Goal: Task Accomplishment & Management: Manage account settings

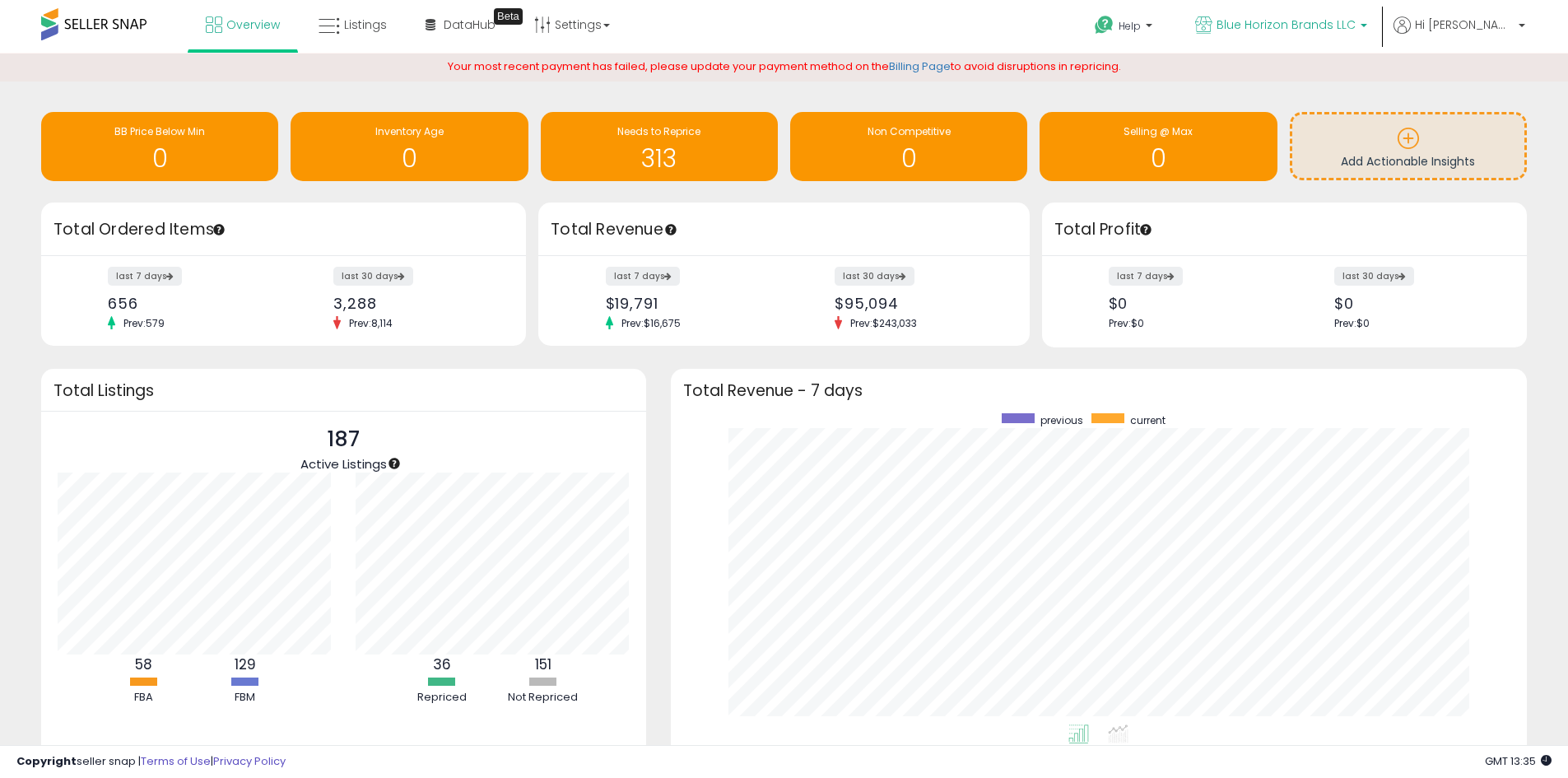
click at [1319, 28] on span "Blue Horizon Brands LLC" at bounding box center [1286, 25] width 139 height 17
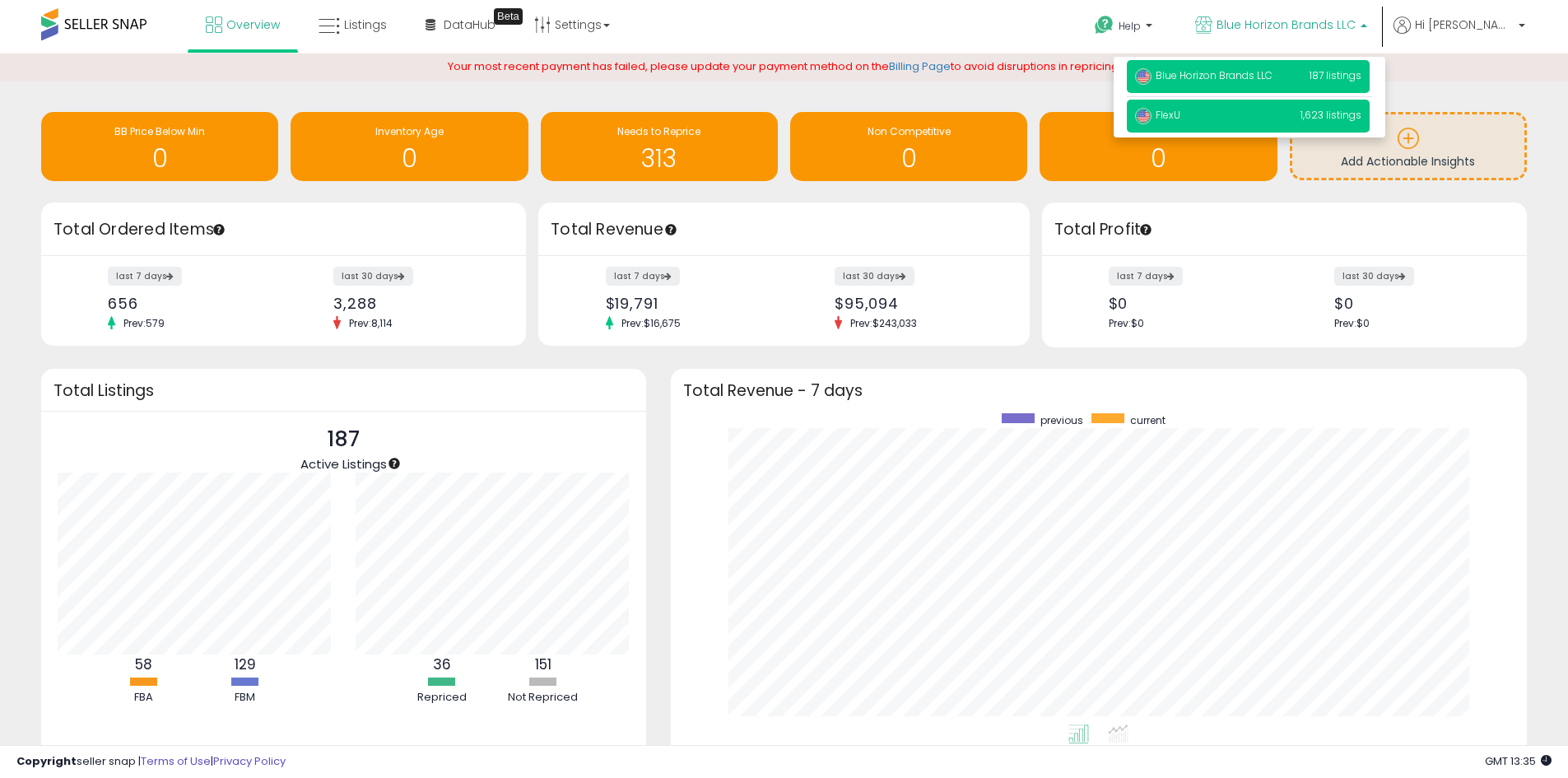
click at [1306, 114] on p "FlexU 1,623 listings" at bounding box center [1248, 116] width 243 height 33
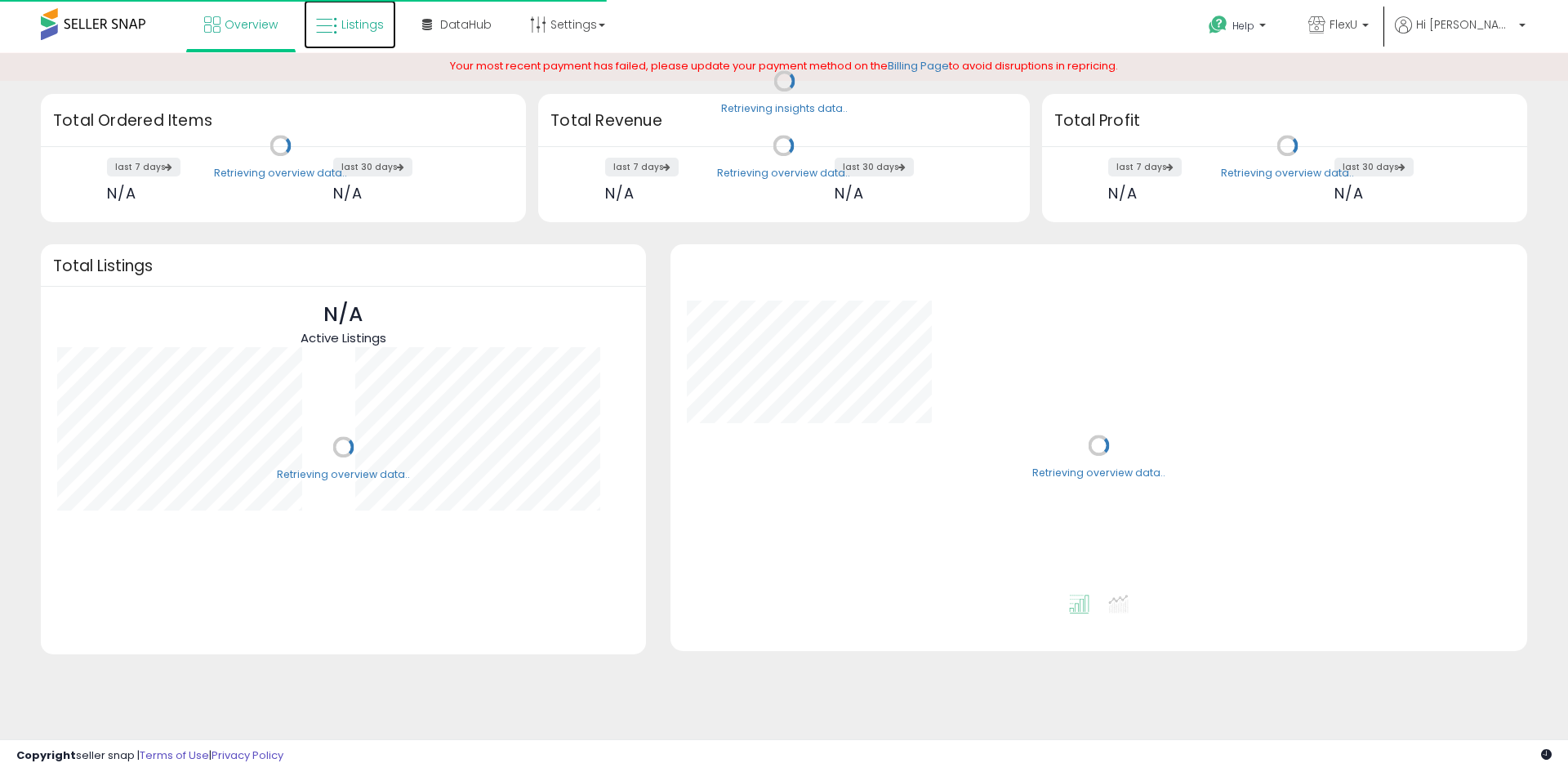
click at [358, 24] on span "Listings" at bounding box center [363, 25] width 43 height 16
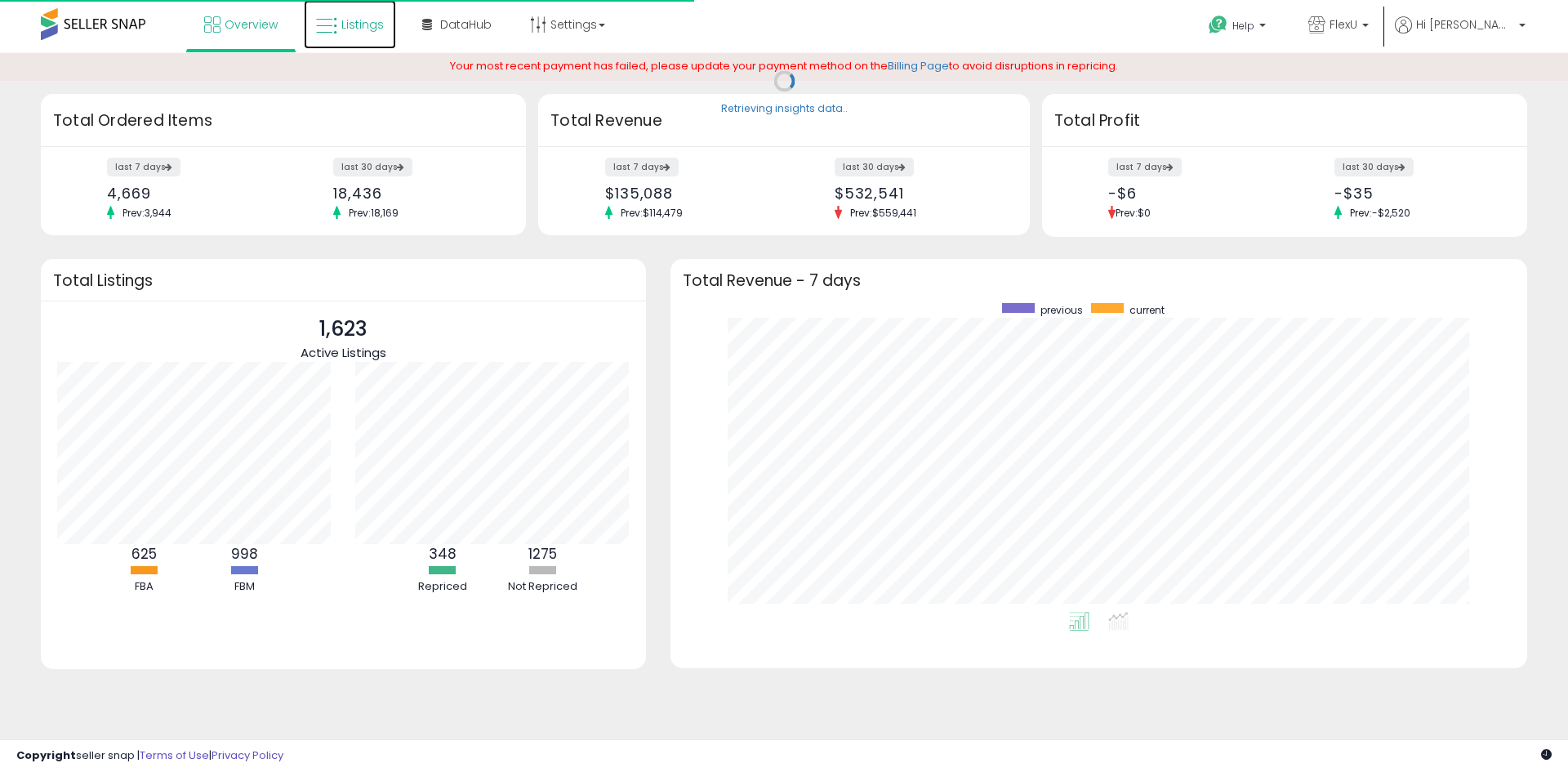
scroll to position [309, 823]
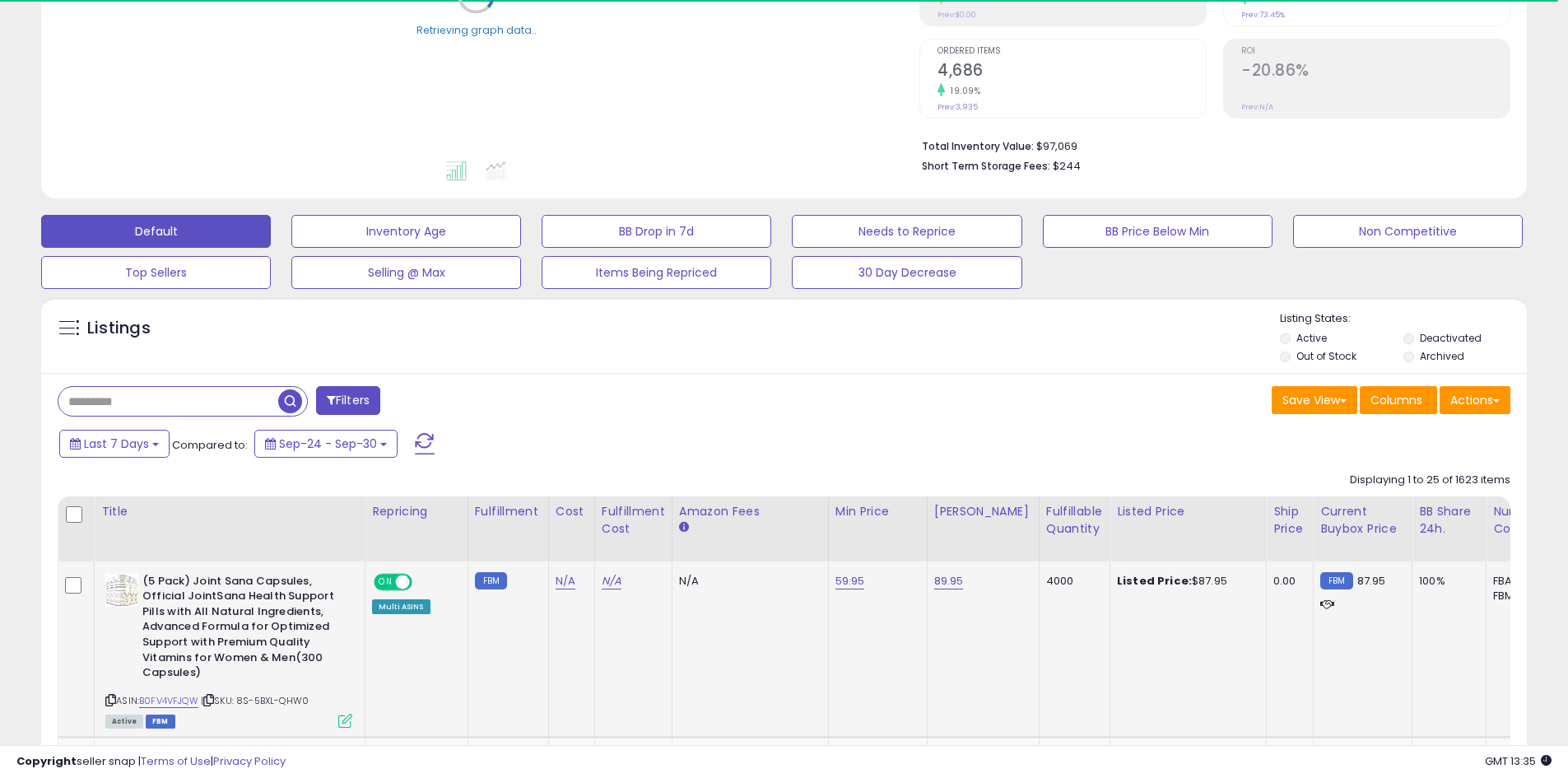
scroll to position [329, 0]
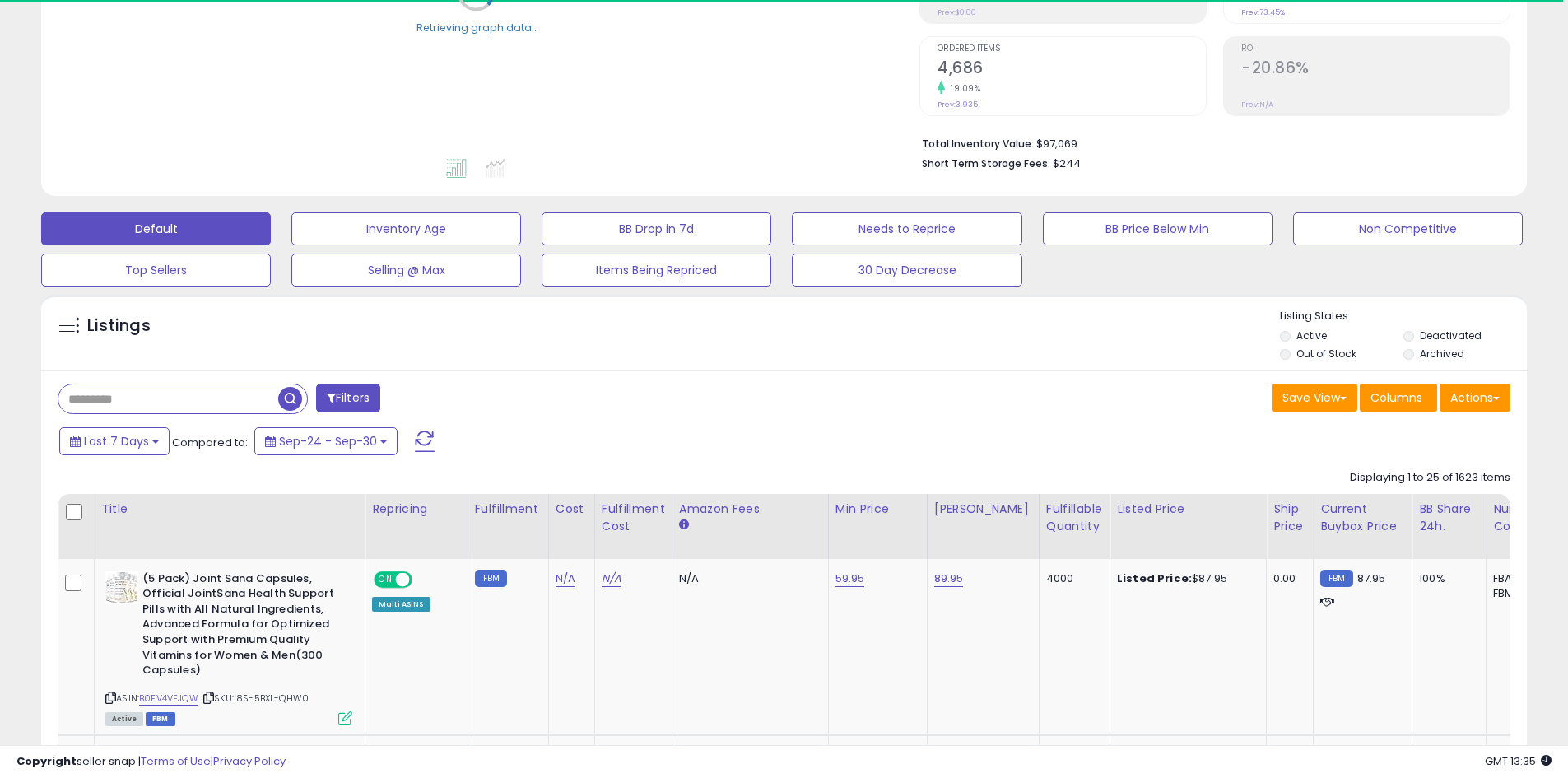
click at [170, 396] on input "text" at bounding box center [167, 398] width 220 height 29
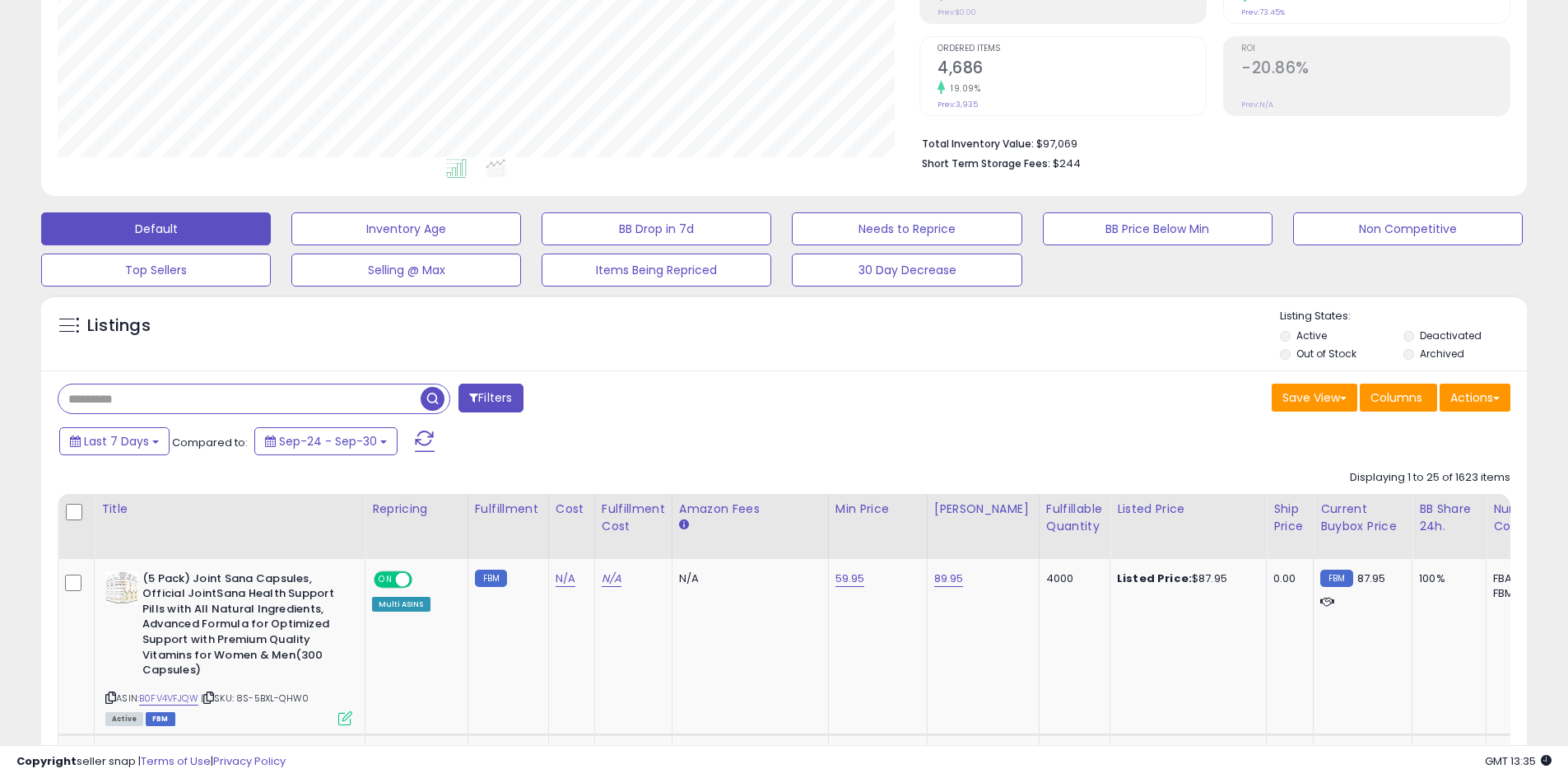
scroll to position [338, 862]
type input "**********"
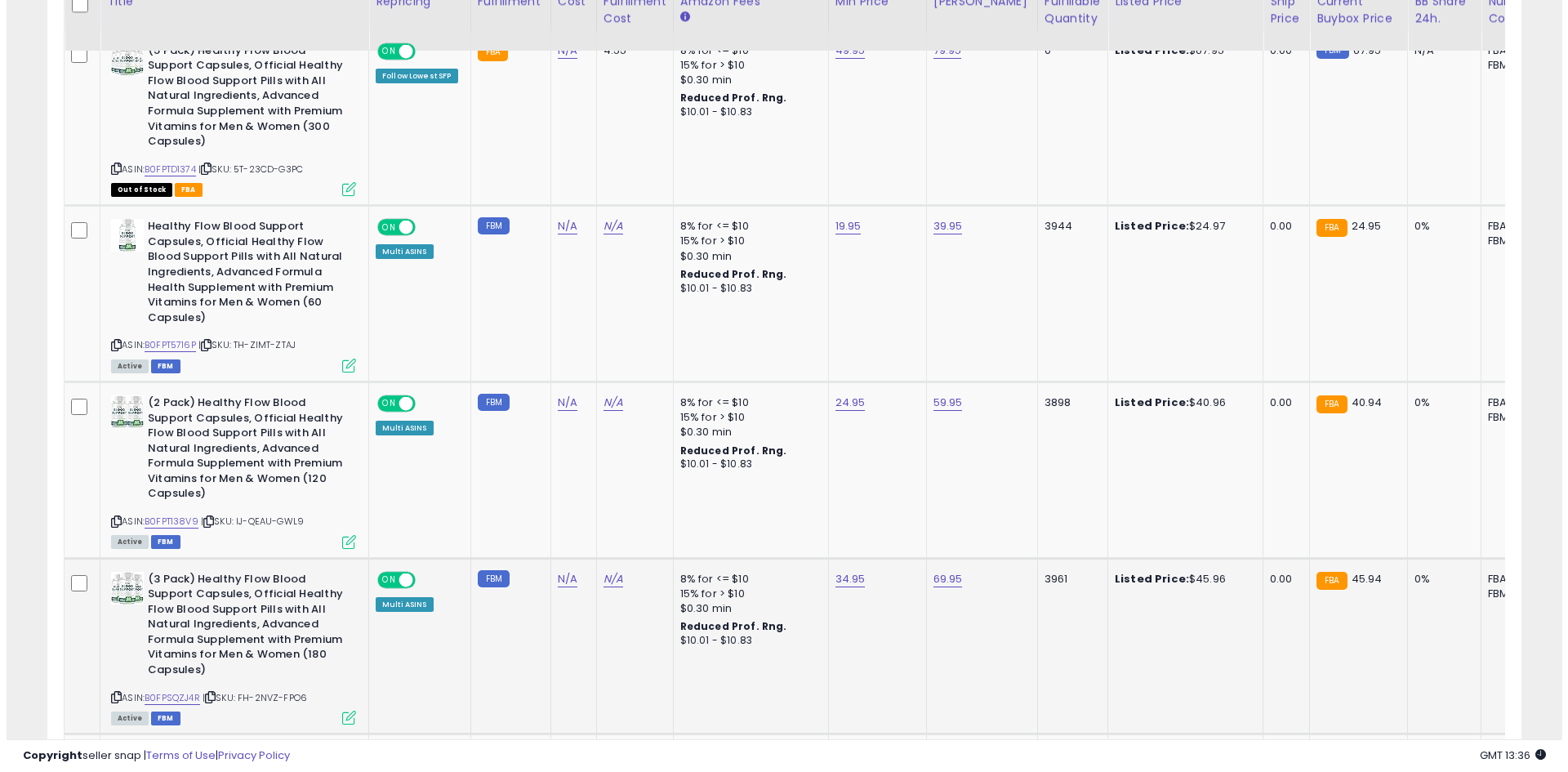
scroll to position [836, 0]
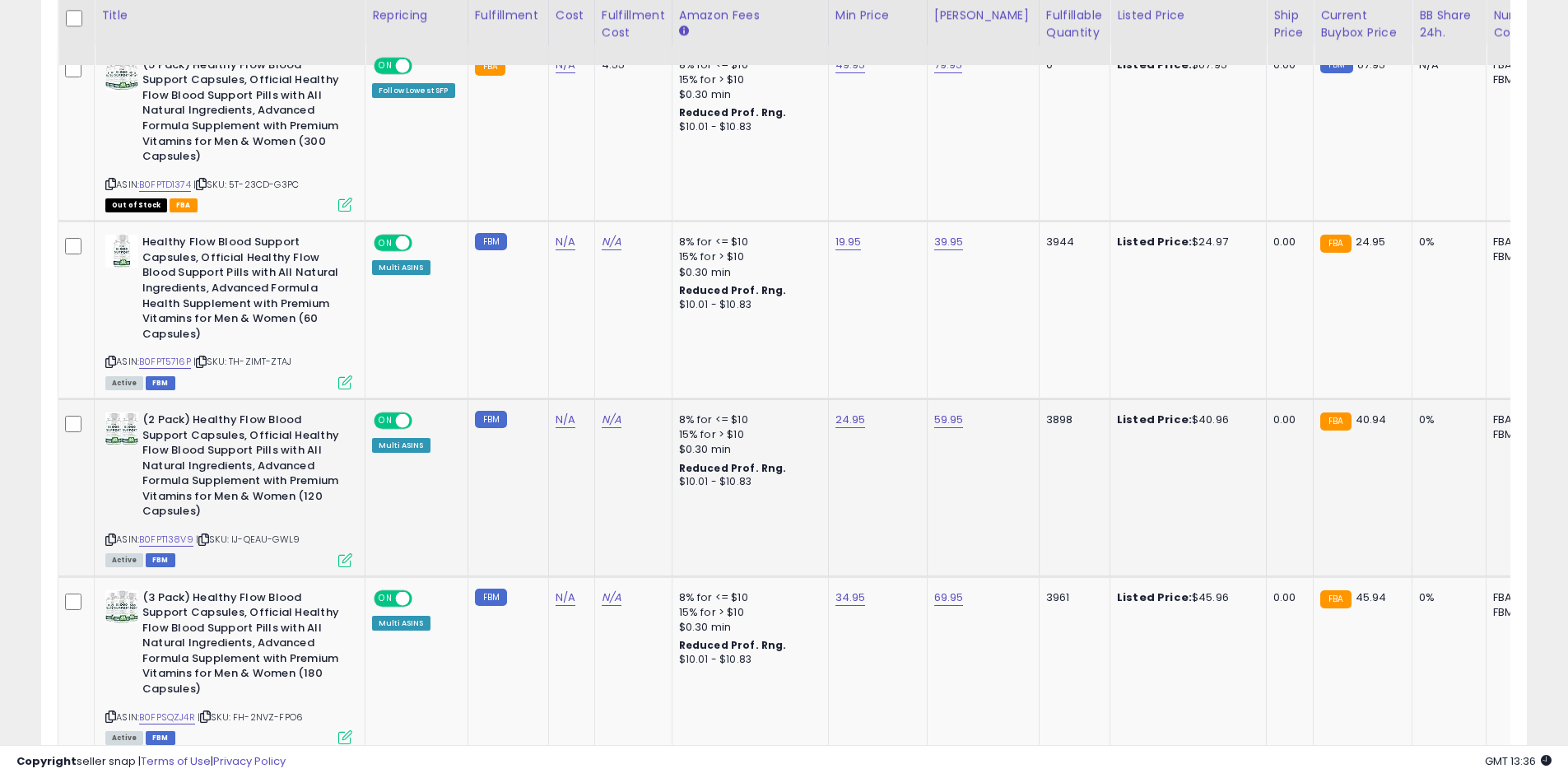
click at [346, 561] on icon at bounding box center [345, 560] width 14 height 14
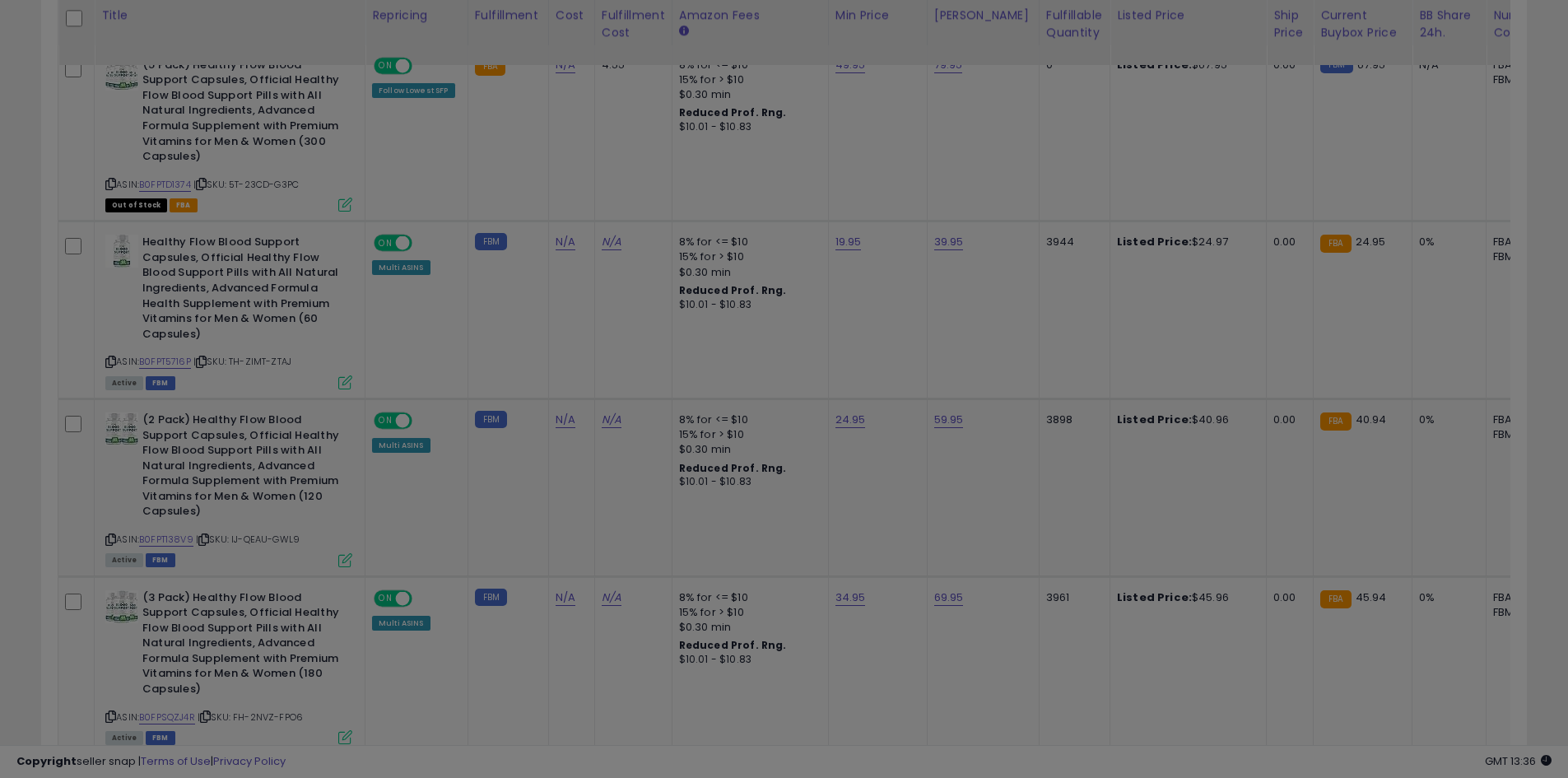
scroll to position [338, 869]
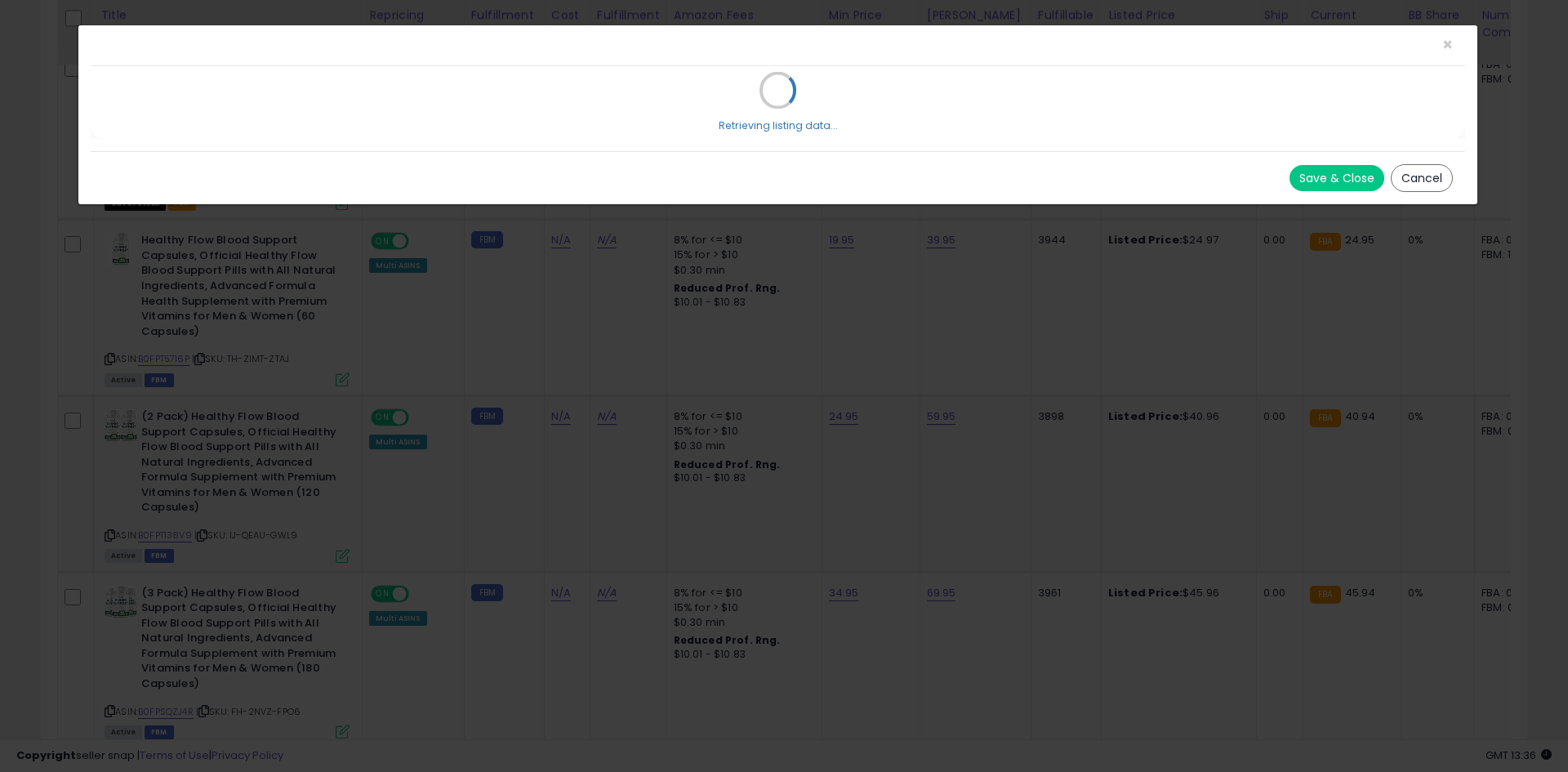
select select "**********"
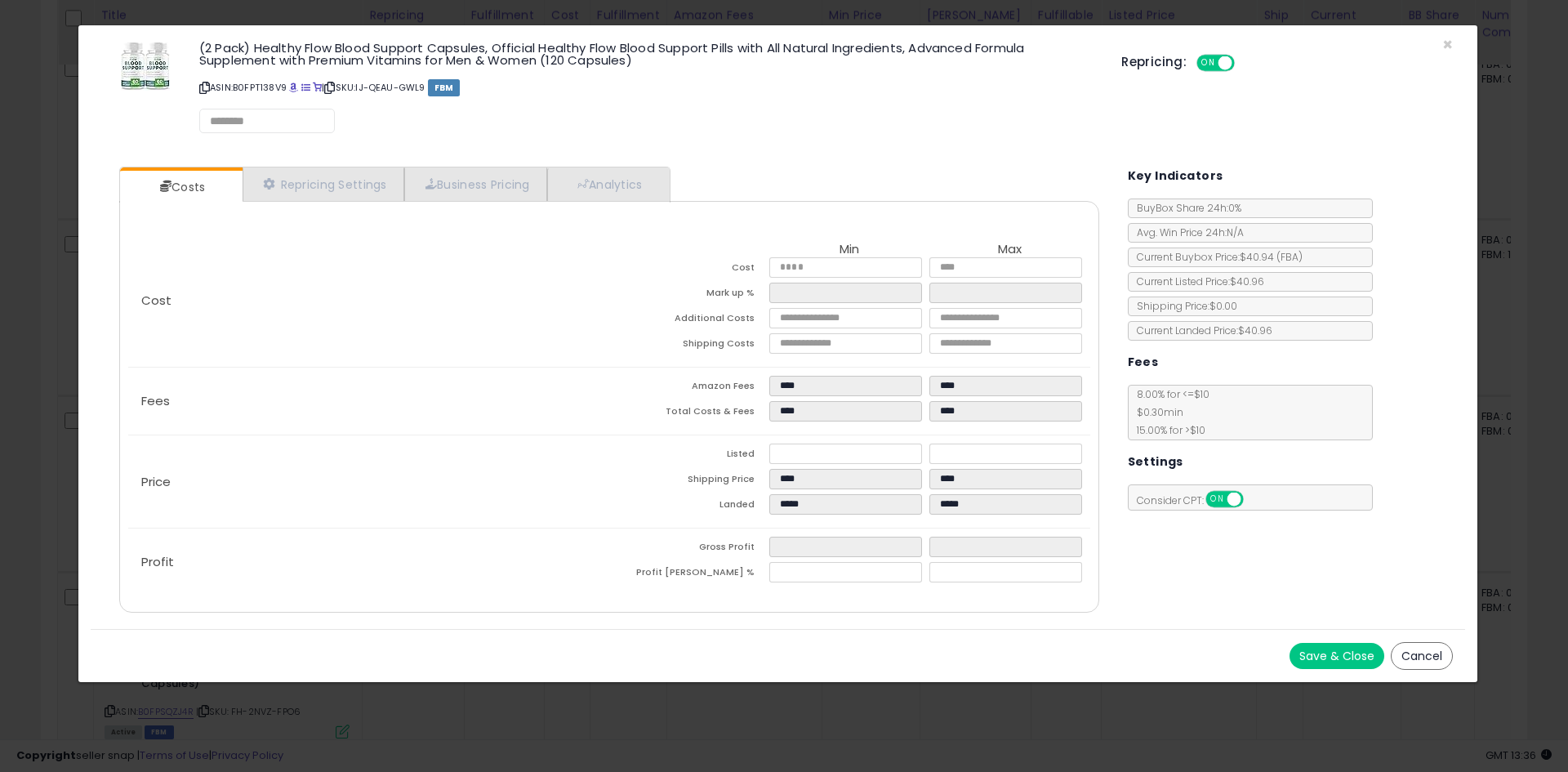
select select "**********"
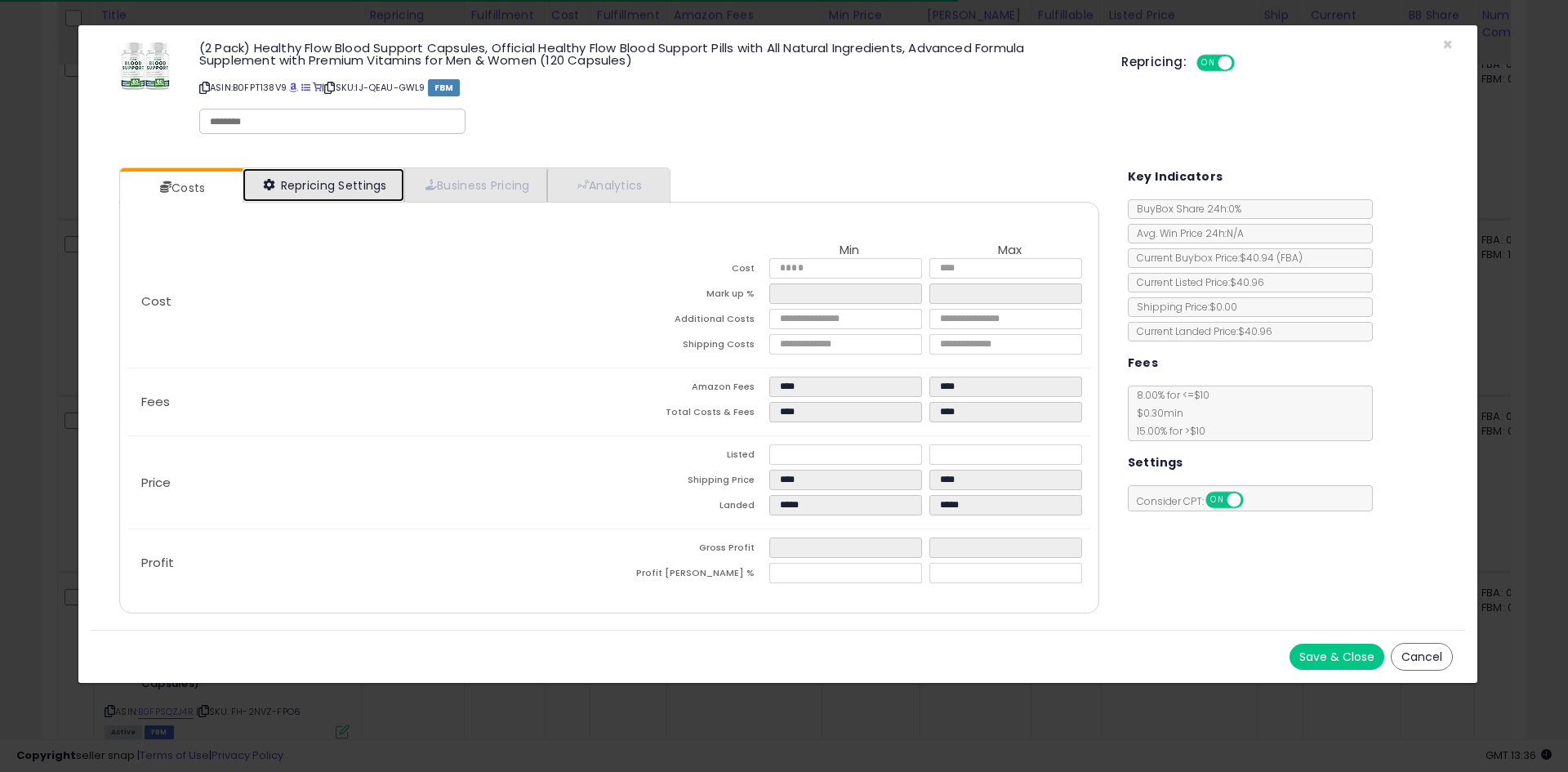
click at [354, 186] on link "Repricing Settings" at bounding box center [323, 184] width 162 height 34
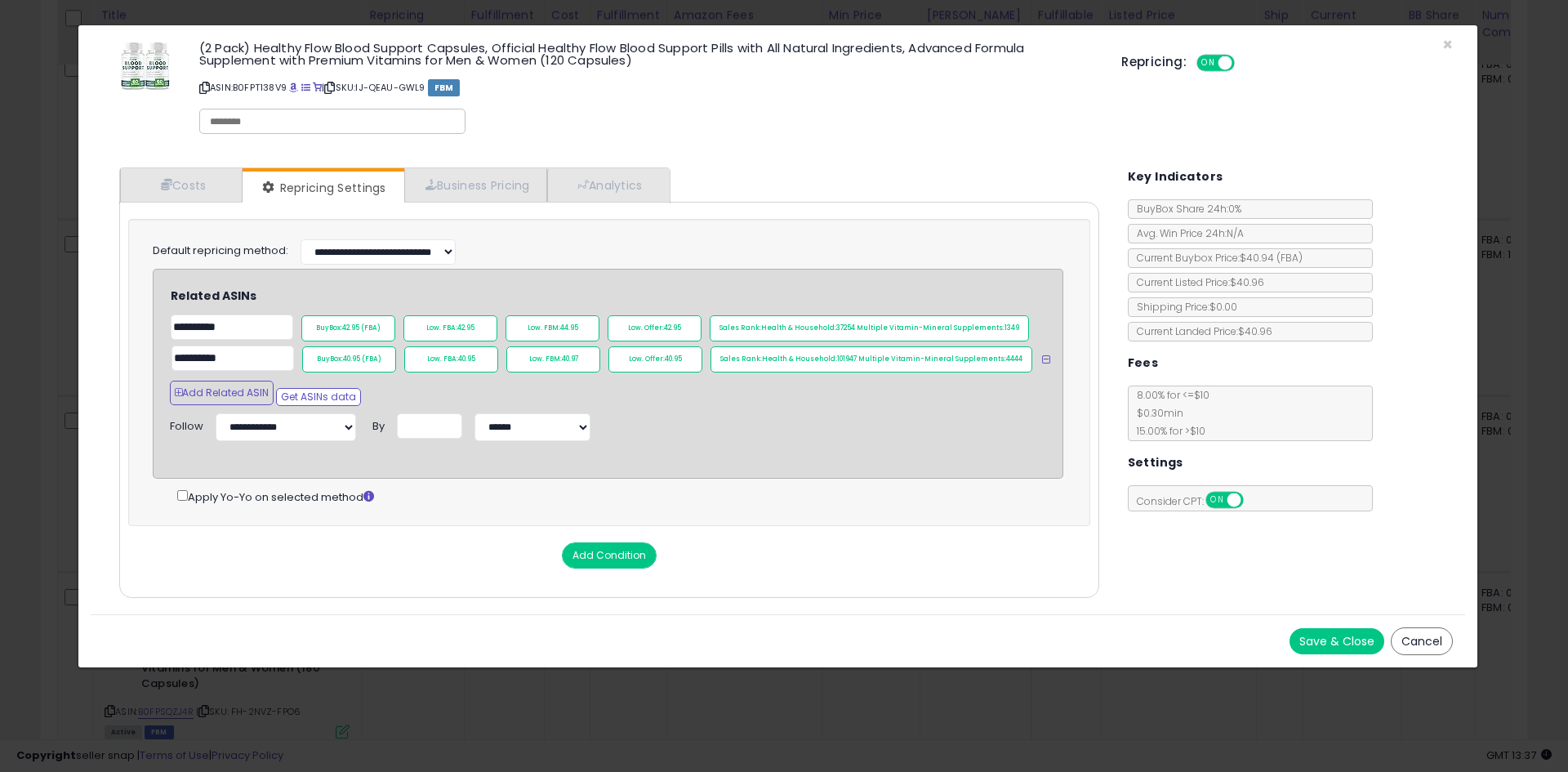
click at [1336, 644] on button "Save & Close" at bounding box center [1336, 641] width 95 height 26
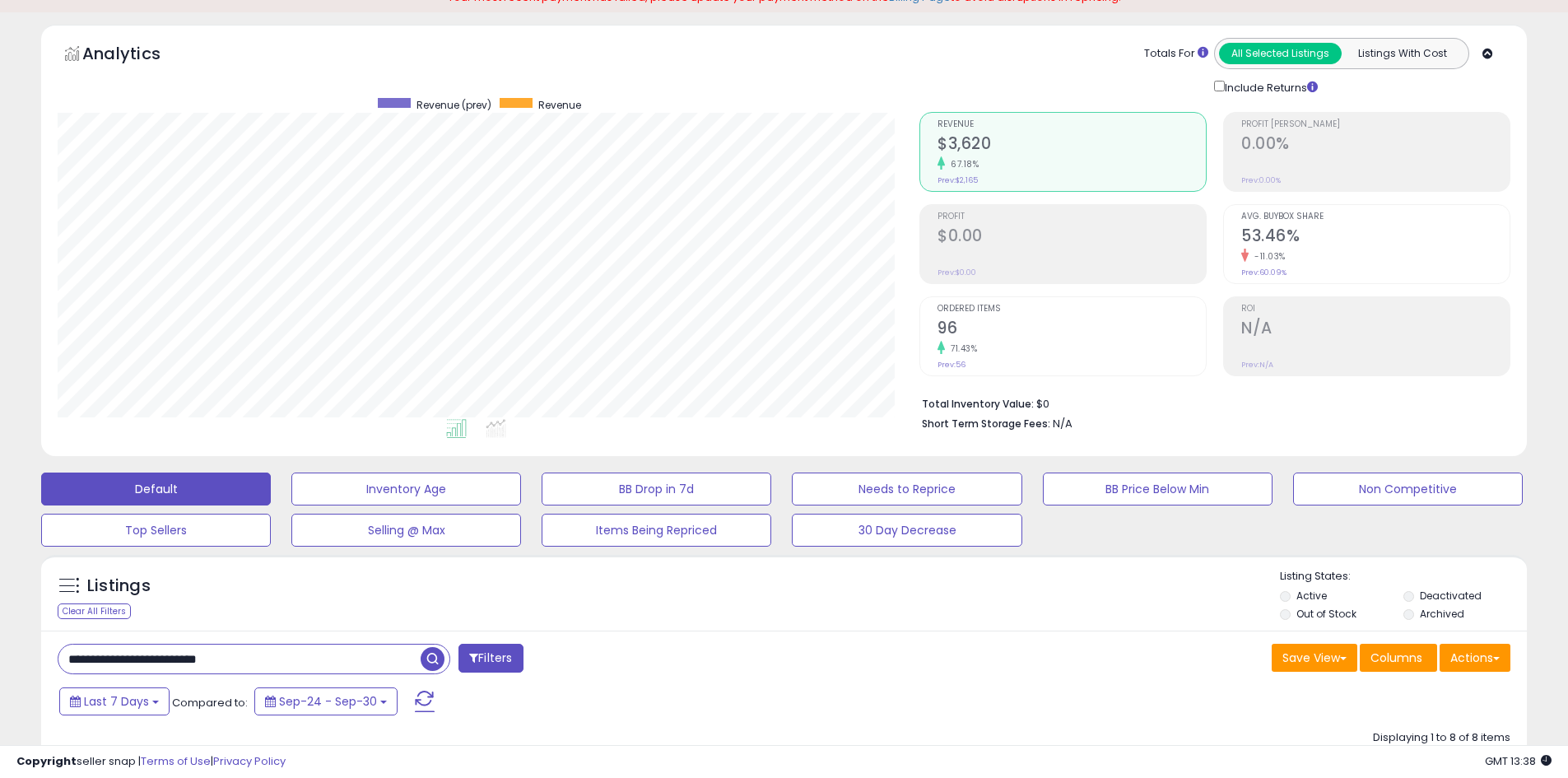
scroll to position [0, 0]
